Goal: Use online tool/utility

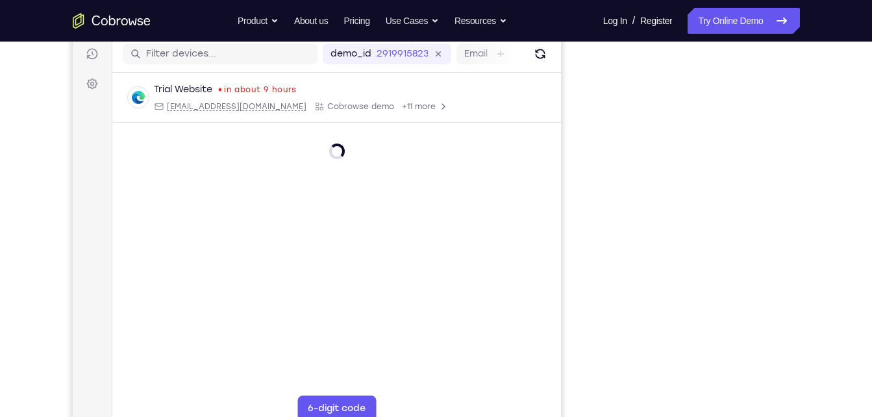
scroll to position [179, 0]
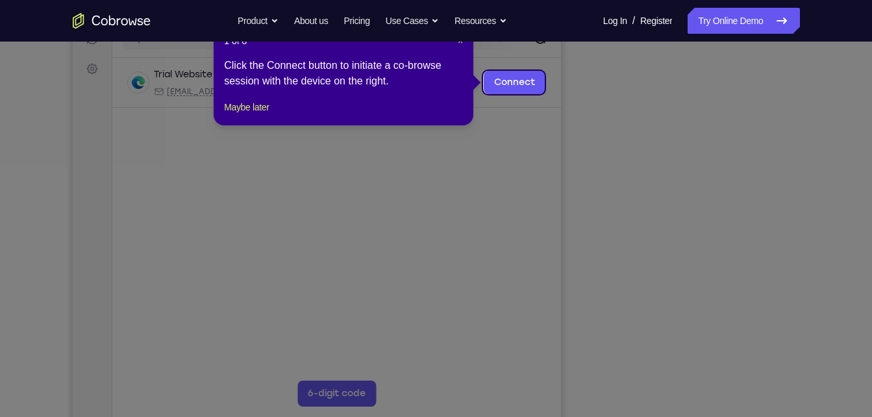
click at [697, 403] on icon at bounding box center [441, 208] width 882 height 417
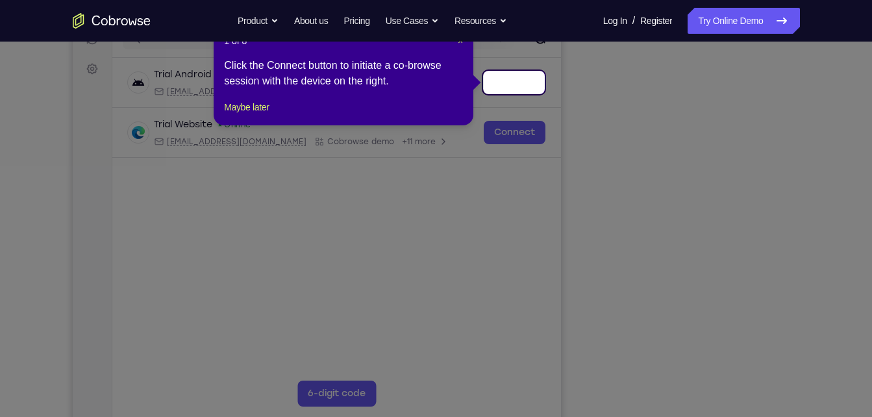
scroll to position [163, 0]
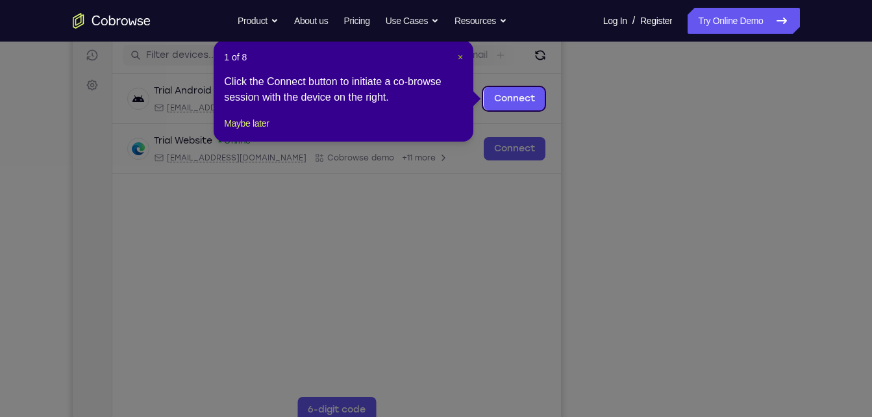
click at [459, 53] on span "×" at bounding box center [460, 57] width 5 height 10
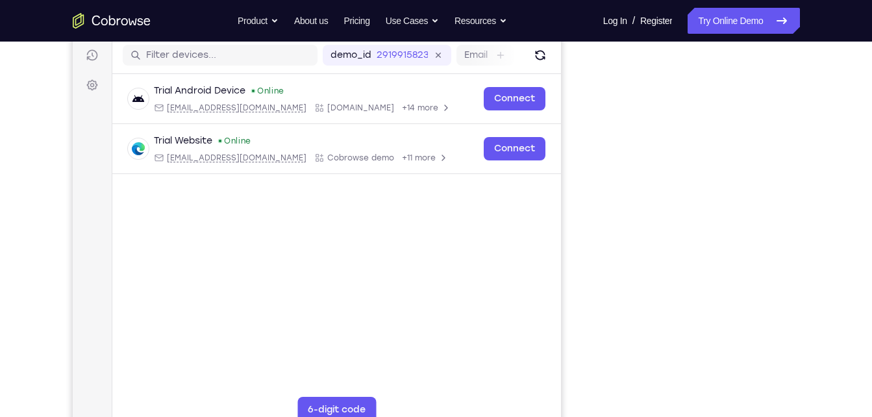
click at [728, 36] on nav "Go back Powerful, Flexible and Trustworthy. Avoid all extra friction for both A…" at bounding box center [436, 21] width 872 height 42
click at [729, 29] on link "Try Online Demo" at bounding box center [744, 21] width 112 height 26
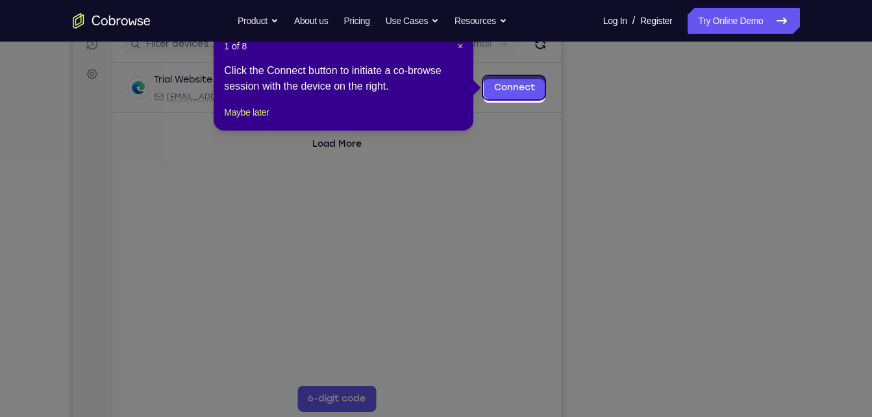
scroll to position [176, 0]
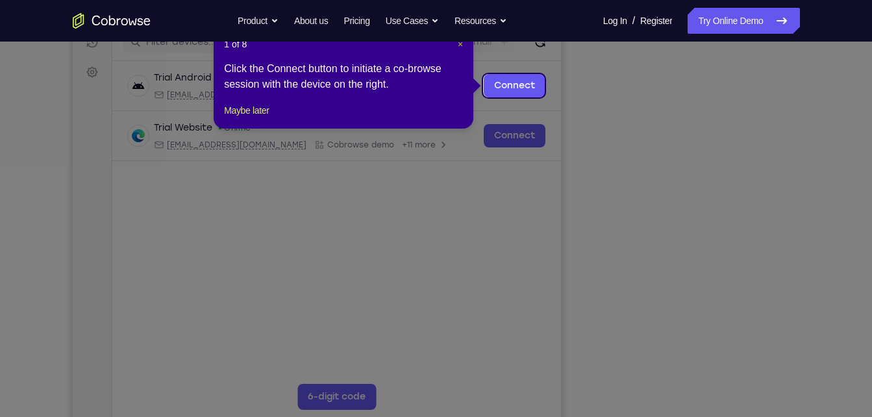
click at [458, 44] on span "×" at bounding box center [460, 44] width 5 height 10
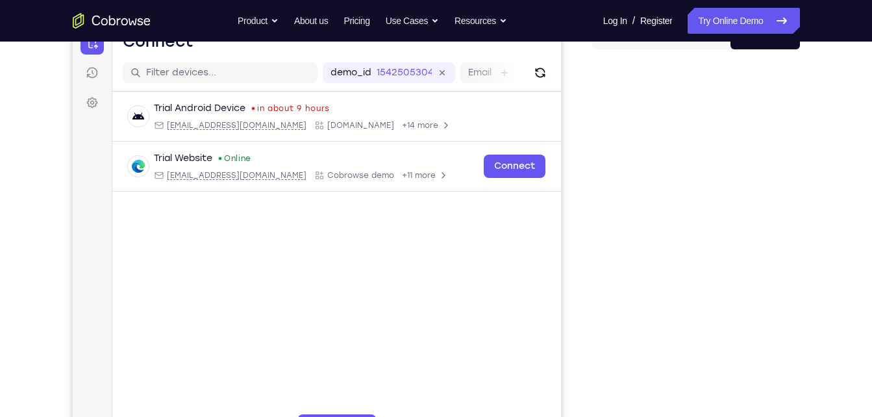
scroll to position [148, 0]
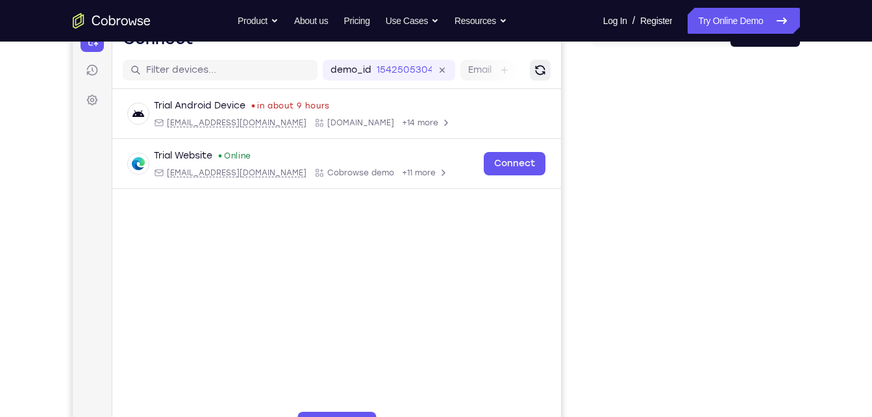
click at [540, 62] on button "Refresh" at bounding box center [539, 70] width 21 height 21
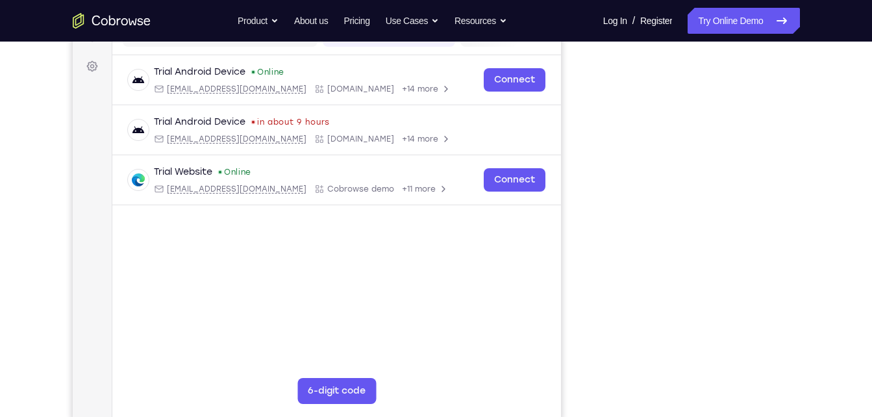
scroll to position [194, 0]
